Goal: Obtain resource: Download file/media

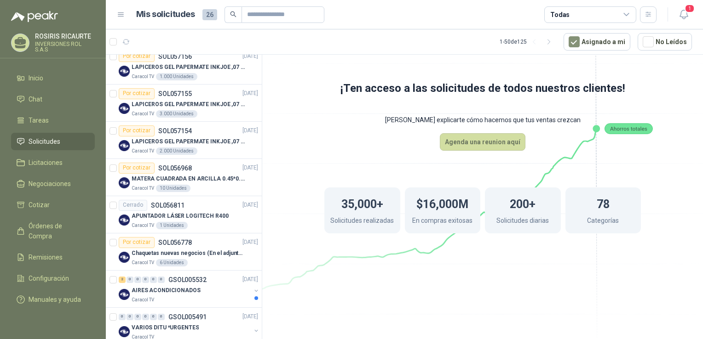
scroll to position [367, 0]
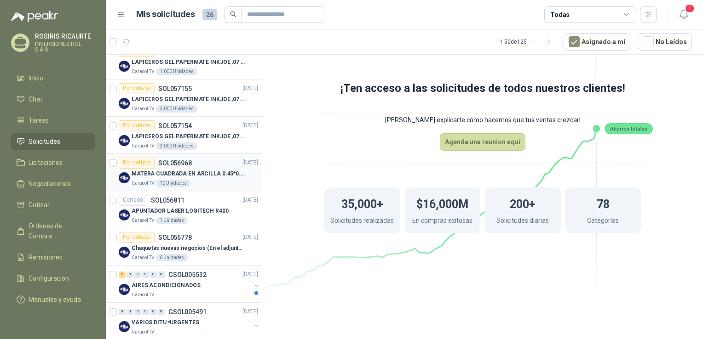
click at [208, 183] on div "Caracol TV 10 Unidades" at bounding box center [195, 183] width 126 height 7
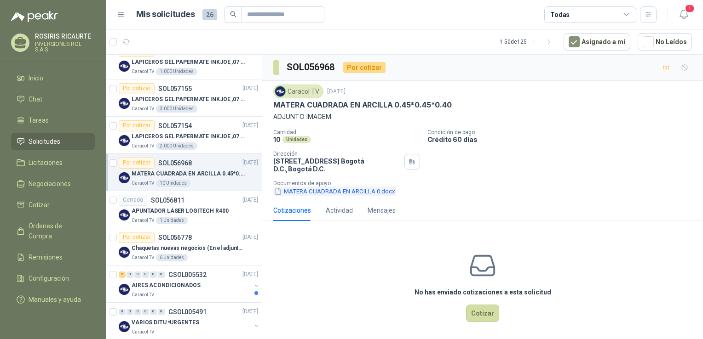
click at [343, 190] on button "MATERA CUADRADA EN ARCILLA 0.docx" at bounding box center [334, 192] width 123 height 10
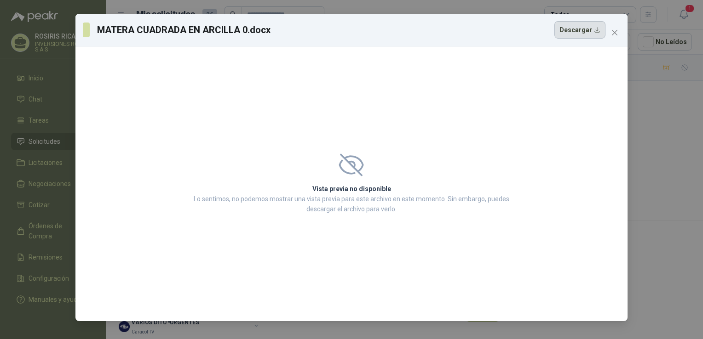
click at [575, 34] on button "Descargar" at bounding box center [579, 29] width 51 height 17
click at [663, 98] on div "[PERSON_NAME] CUADRADA EN ARCILLA 0.docx Descargar Vista previa no disponible L…" at bounding box center [351, 169] width 703 height 339
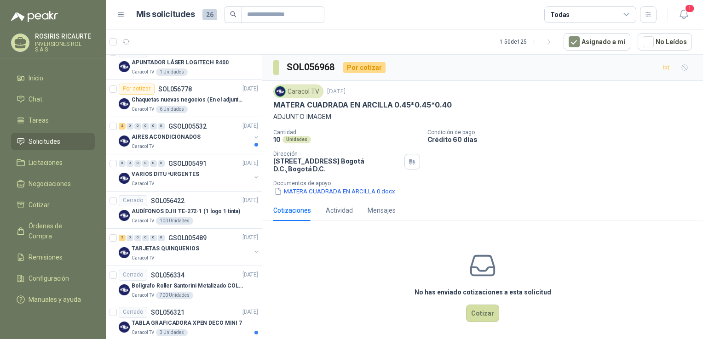
scroll to position [519, 0]
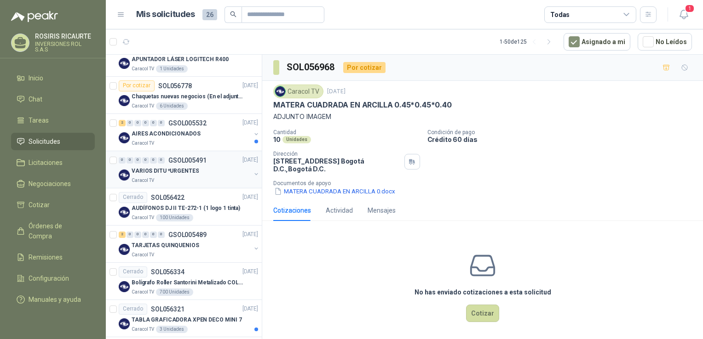
click at [190, 183] on div "Caracol TV" at bounding box center [191, 180] width 119 height 7
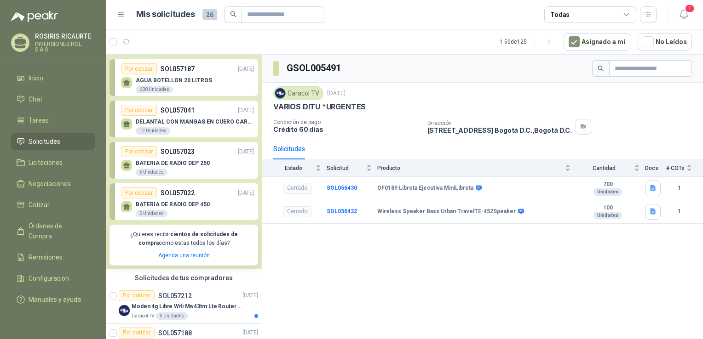
scroll to position [6, 0]
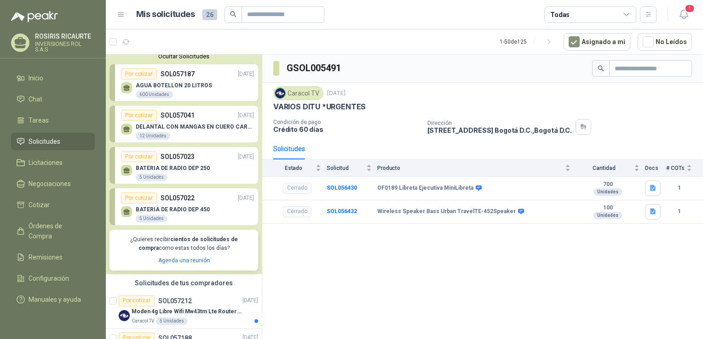
click at [172, 130] on div "DELANTAL CON MANGAS EN CUERO CARNAZA 12 Unidades" at bounding box center [195, 132] width 118 height 17
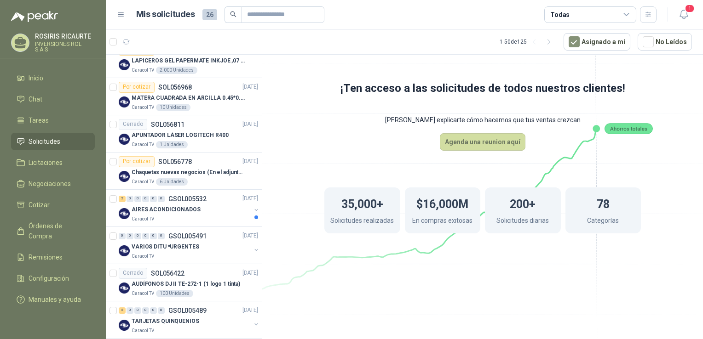
scroll to position [462, 0]
